Goal: Answer question/provide support: Share knowledge or assist other users

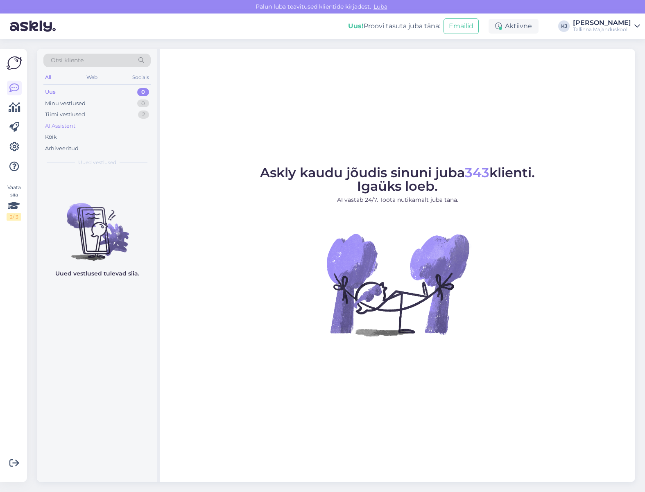
click at [114, 126] on div "AI Assistent" at bounding box center [96, 125] width 107 height 11
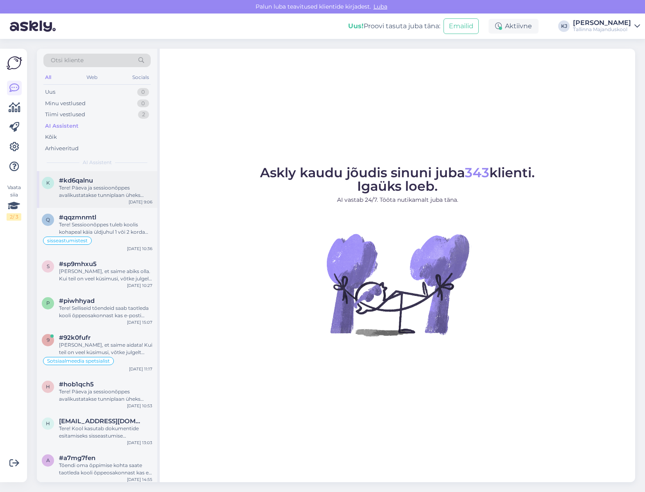
click at [128, 184] on div "#kd6qalnu" at bounding box center [105, 180] width 93 height 7
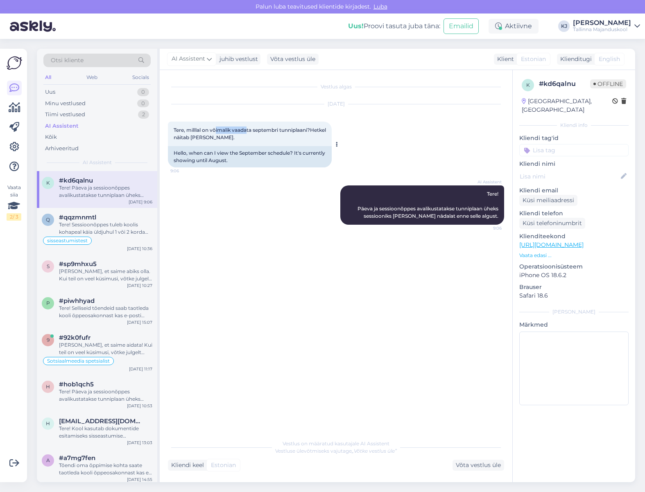
click at [252, 131] on span "Tere, milllal on võimalik vaadata septembri tunniplaani?Hetkel näitab [PERSON_N…" at bounding box center [251, 134] width 154 height 14
click at [253, 131] on span "Tere, milllal on võimalik vaadata septembri tunniplaani?Hetkel näitab [PERSON_N…" at bounding box center [251, 134] width 154 height 14
drag, startPoint x: 266, startPoint y: 129, endPoint x: 295, endPoint y: 129, distance: 28.7
click at [295, 129] on span "Tere, milllal on võimalik vaadata septembri tunniplaani?Hetkel näitab [PERSON_N…" at bounding box center [251, 134] width 154 height 14
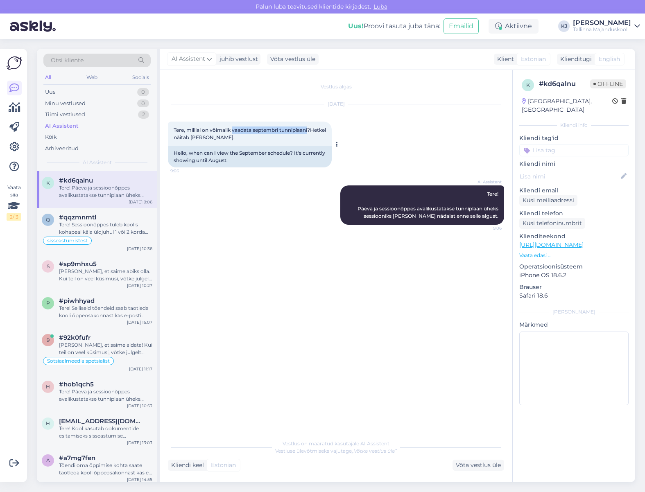
drag, startPoint x: 295, startPoint y: 129, endPoint x: 232, endPoint y: 129, distance: 63.1
click at [234, 129] on span "Tere, milllal on võimalik vaadata septembri tunniplaani?Hetkel näitab [PERSON_N…" at bounding box center [251, 134] width 154 height 14
click at [232, 129] on span "Tere, milllal on võimalik vaadata septembri tunniplaani?Hetkel näitab [PERSON_N…" at bounding box center [251, 134] width 154 height 14
click at [224, 129] on span "Tere, milllal on võimalik vaadata septembri tunniplaani?Hetkel näitab [PERSON_N…" at bounding box center [251, 134] width 154 height 14
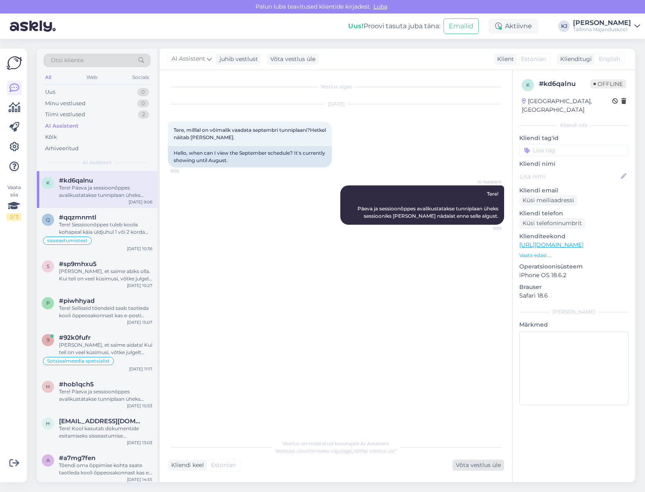
click at [462, 465] on div "Võta vestlus üle" at bounding box center [479, 465] width 52 height 11
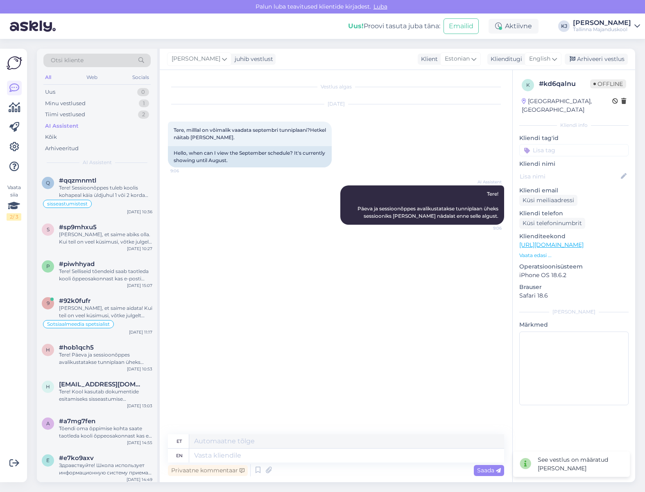
click at [412, 459] on textarea at bounding box center [346, 456] width 315 height 14
type textarea "Palun v"
type textarea "Palun"
type textarea "Palun valige"
type textarea "Palun vali"
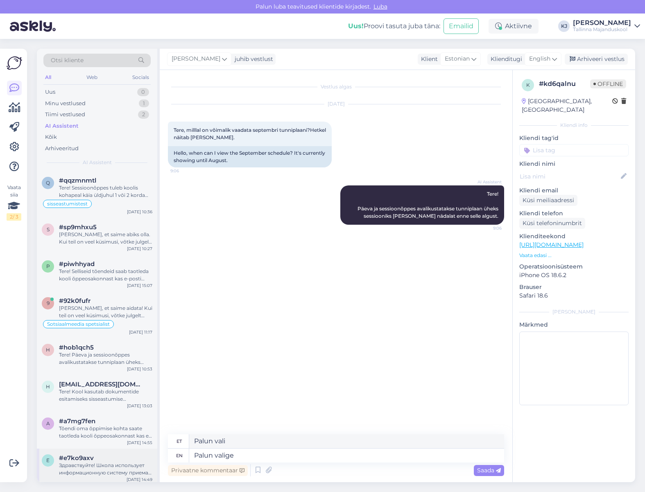
drag, startPoint x: 410, startPoint y: 462, endPoint x: 93, endPoint y: 464, distance: 317.1
click at [93, 464] on div "Otsi kliente All Web Socials Uus 0 Minu vestlused 1 Tiimi vestlused 2 AI Assist…" at bounding box center [336, 266] width 599 height 434
click at [256, 437] on textarea at bounding box center [346, 442] width 315 height 14
click at [273, 451] on textarea at bounding box center [346, 456] width 315 height 14
type textarea "O"
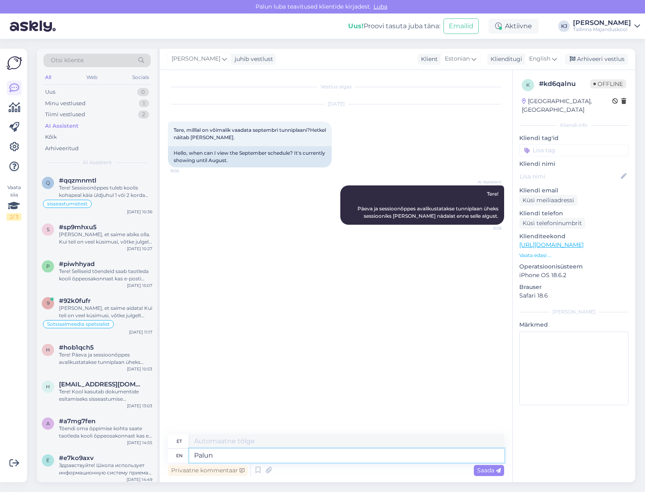
type textarea "Palun"
type textarea "Palun valida"
type textarea "Palun valideeritud"
type textarea "Palun valida Tahvlis ka"
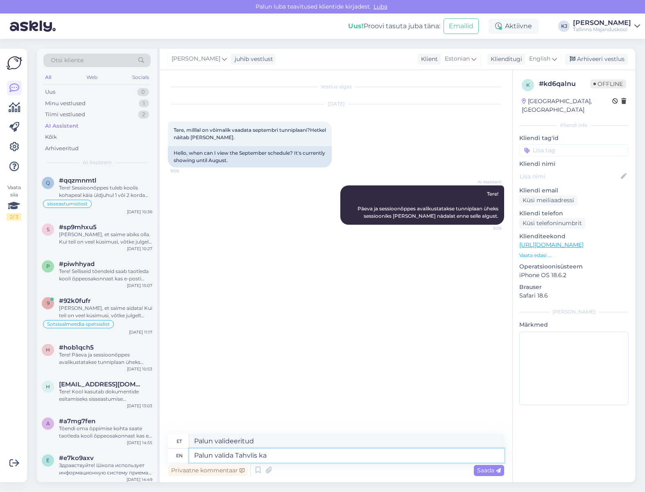
type textarea "Palun valideeri Tahvelis"
type textarea "Palun valida Tahvlis ka"
type textarea "Palun valideeri Tahvel ka"
type textarea "Palun valida Tahvlis ka 2025/2026 õ"
type textarea "Palun valid Tahvlis ka 2025/2026"
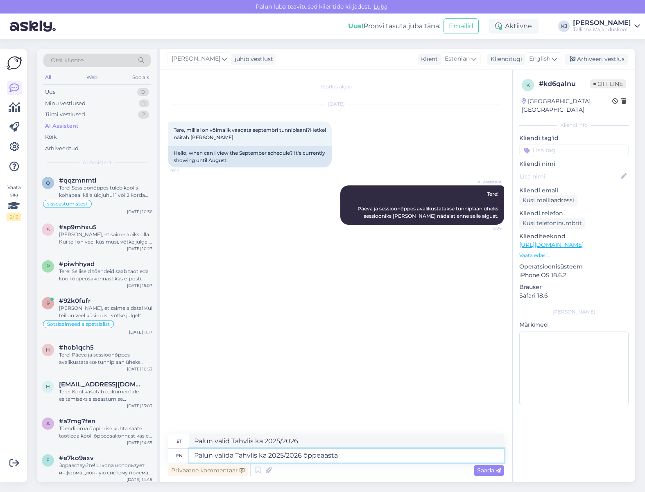
type textarea "Palun valida Tahvlis ka 2025/2026 õppeaasta."
type textarea "Palun valid Tahvlis ka 2025/2026 õppeaasta."
type textarea "Palun valida Tahvlis ka 2025/2026 õppeaasta."
click at [483, 474] on span "Saada" at bounding box center [489, 470] width 24 height 7
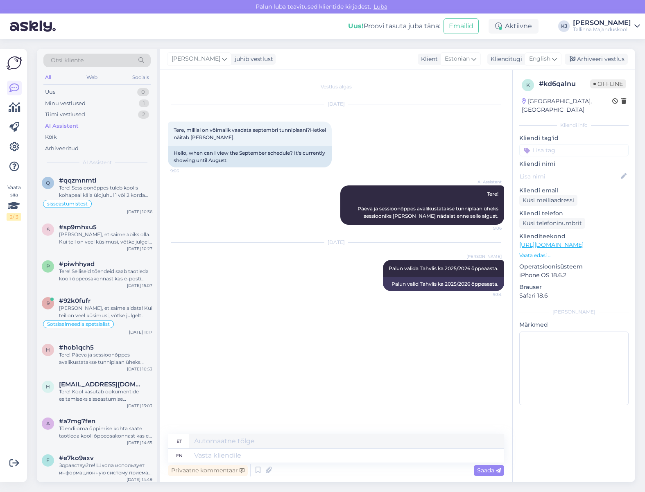
click at [560, 144] on input at bounding box center [573, 150] width 109 height 12
type input "tunni"
click at [597, 170] on span "Tunniplaan" at bounding box center [591, 172] width 27 height 5
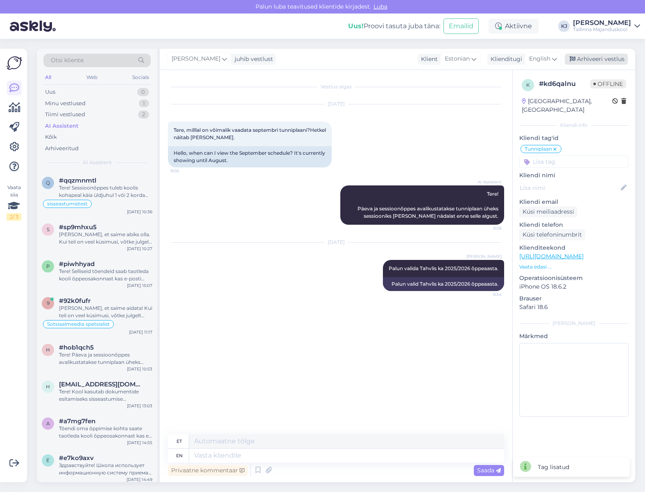
click at [599, 57] on div "Arhiveeri vestlus" at bounding box center [596, 59] width 63 height 11
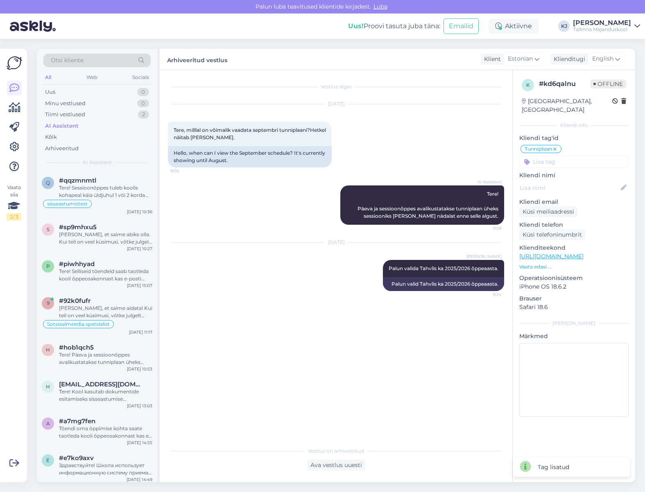
click at [301, 305] on div "Vestlus algas [DATE] Tere, milllal on võimalik vaadata septembri tunniplaani?He…" at bounding box center [340, 256] width 344 height 357
click at [118, 310] on div "[PERSON_NAME], et saime aidata! Kui teil on veel küsimusi, võtke julgelt ühendu…" at bounding box center [105, 312] width 93 height 15
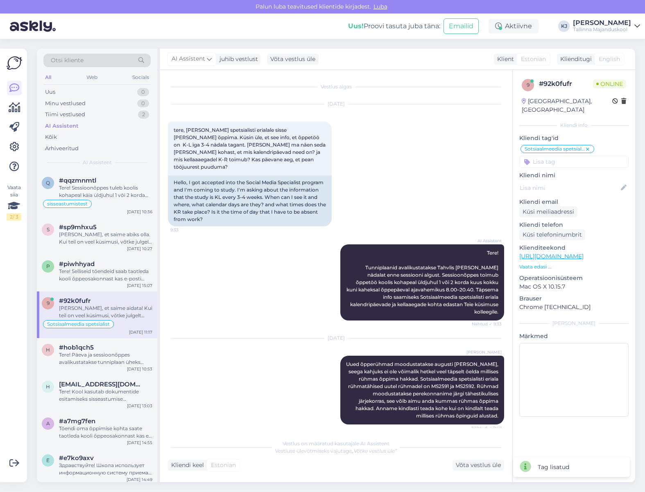
scroll to position [323, 0]
